Goal: Task Accomplishment & Management: Use online tool/utility

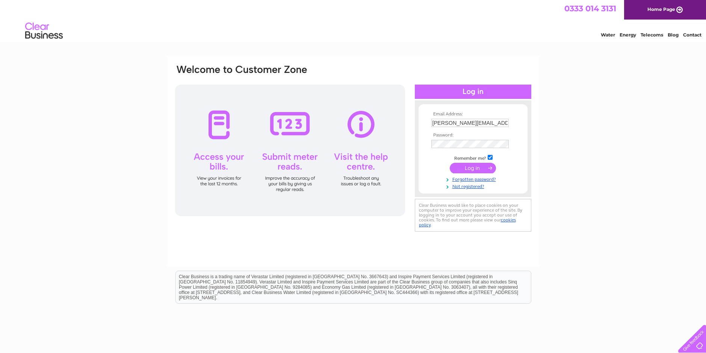
click at [474, 169] on input "submit" at bounding box center [473, 168] width 46 height 11
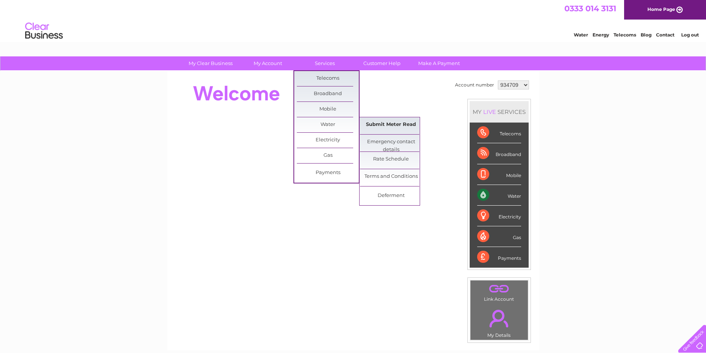
click at [380, 124] on link "Submit Meter Read" at bounding box center [391, 124] width 62 height 15
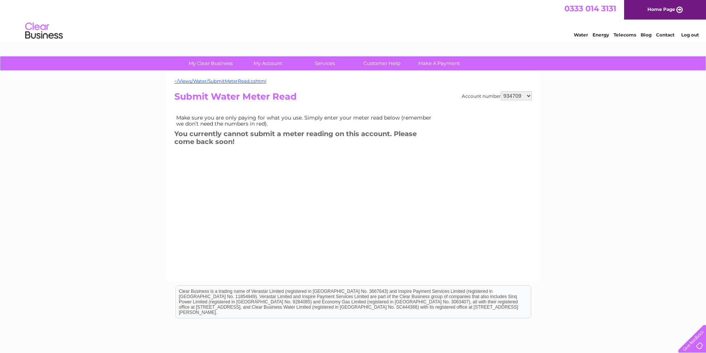
click at [528, 95] on select "934709 1135639 1148186" at bounding box center [516, 95] width 31 height 9
select select "1135639"
click at [501, 91] on select "934709 1135639 1148186" at bounding box center [516, 95] width 31 height 9
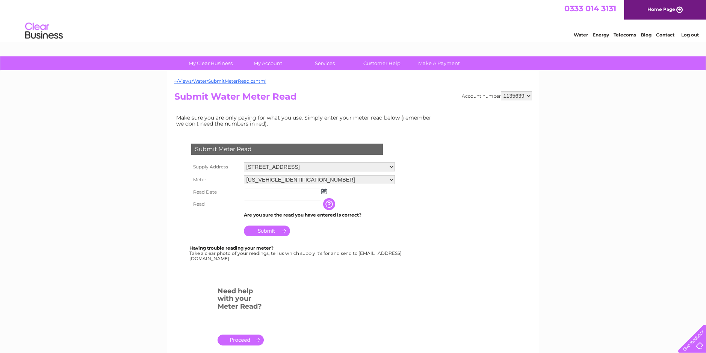
click at [324, 191] on img at bounding box center [324, 191] width 6 height 6
click at [290, 223] on link "1" at bounding box center [287, 224] width 12 height 8
type input "2025/10/01"
click at [291, 205] on input "text" at bounding box center [282, 204] width 77 height 8
type input "0"
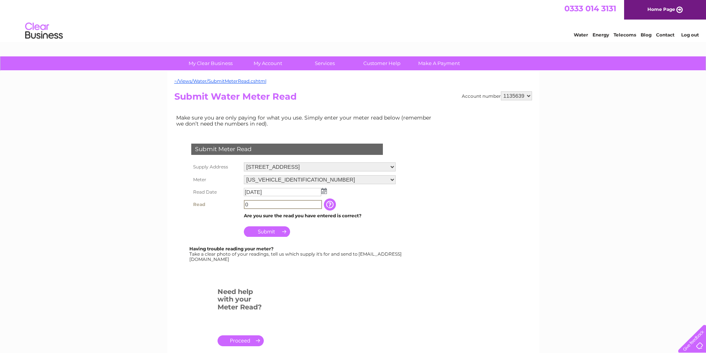
click at [268, 232] on input "Submit" at bounding box center [267, 231] width 46 height 11
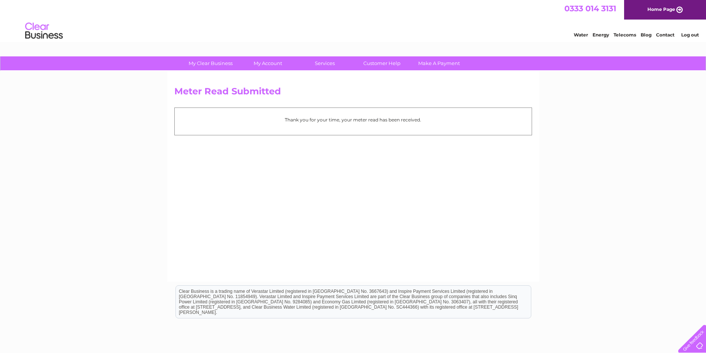
click at [686, 35] on link "Log out" at bounding box center [690, 35] width 18 height 6
